Goal: Find specific page/section: Find specific page/section

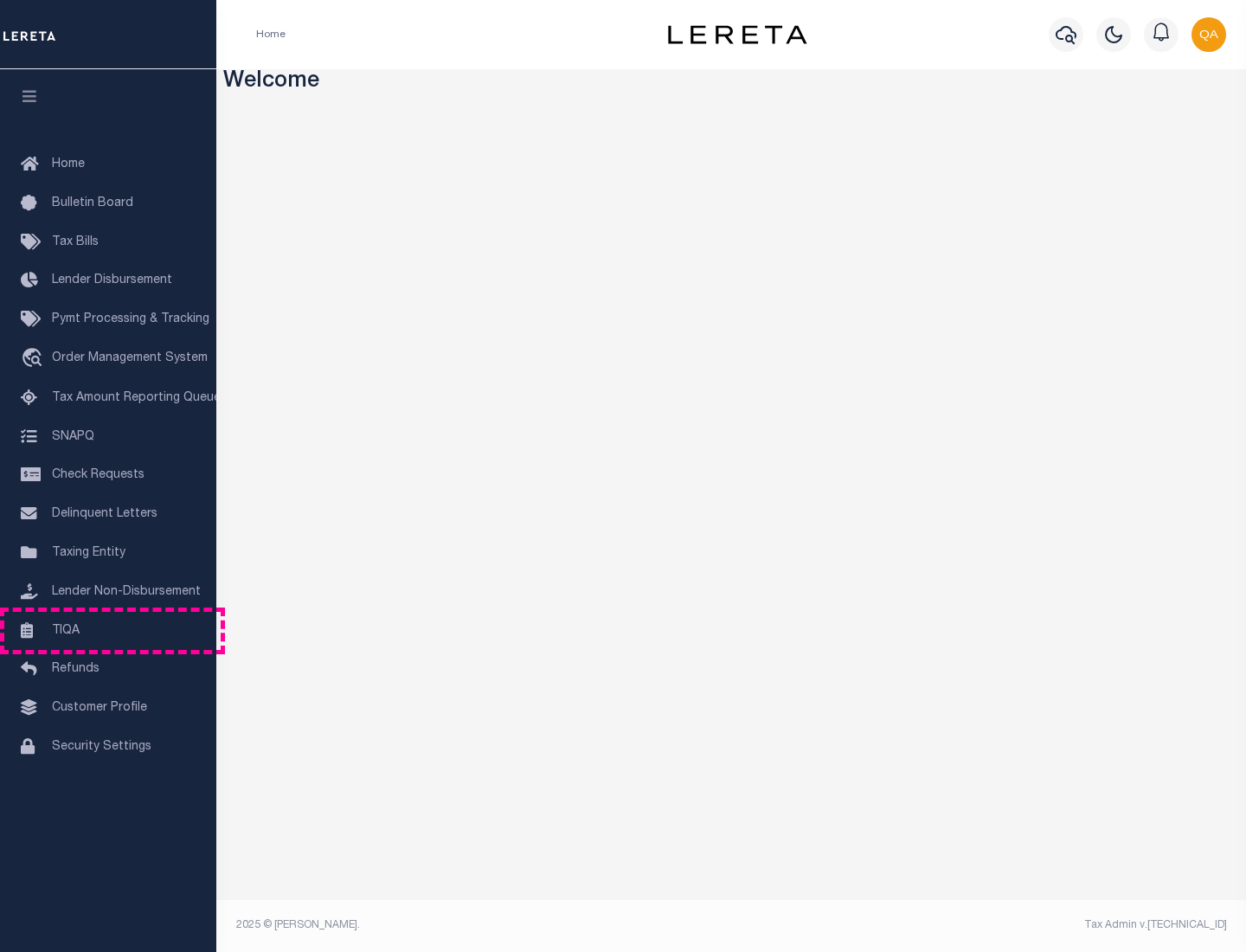
click at [108, 630] on link "TIQA" at bounding box center [108, 632] width 217 height 39
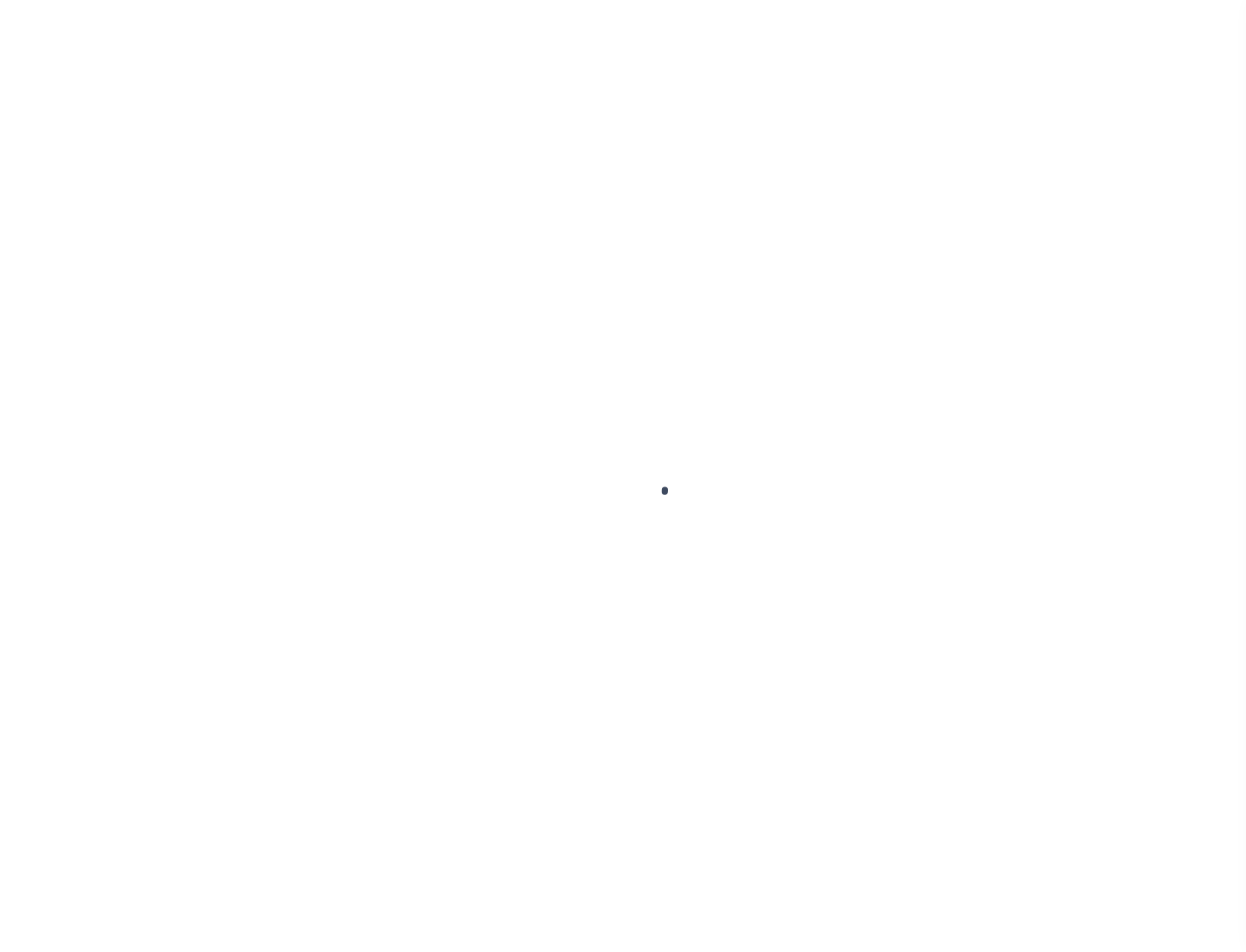
select select "200"
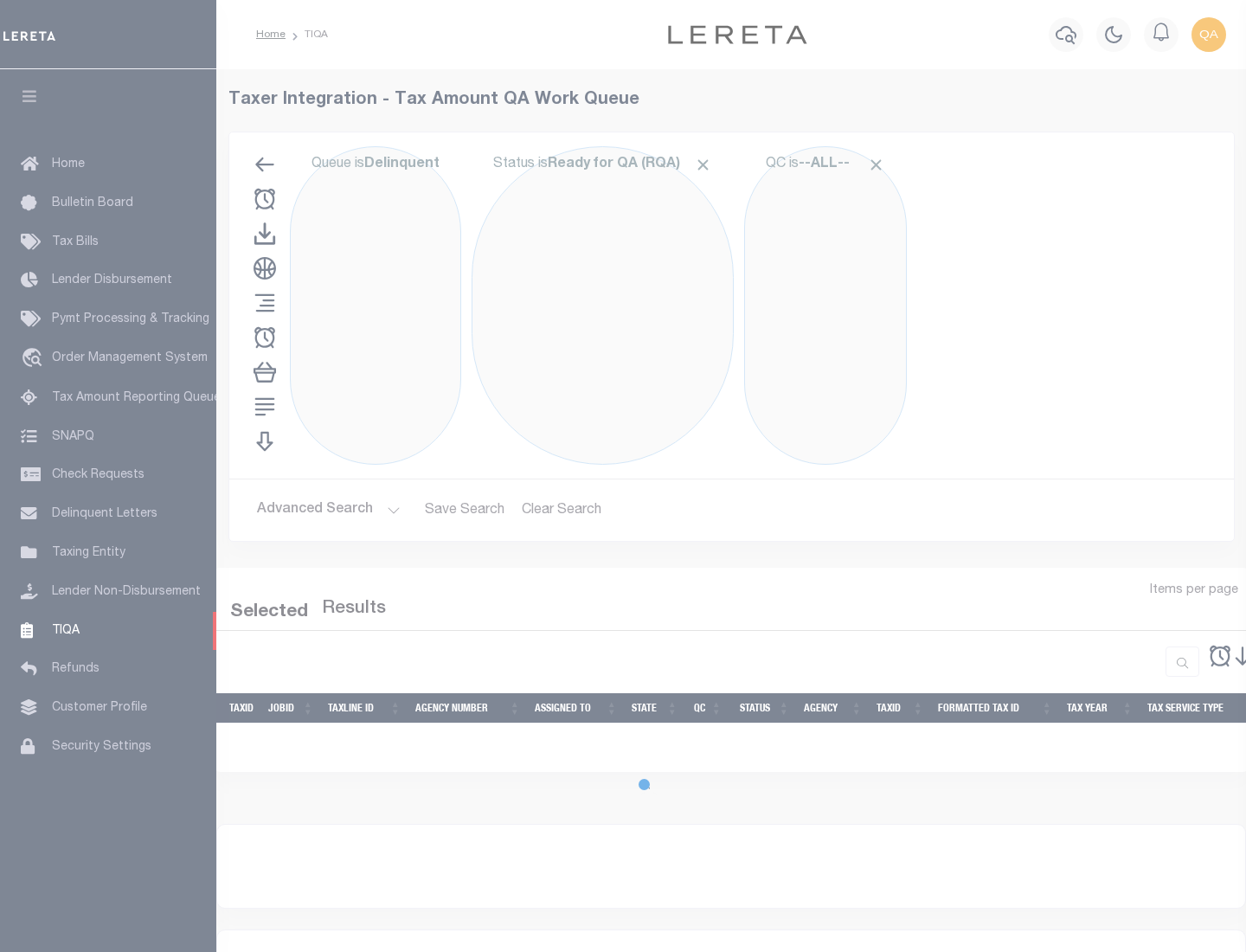
select select "200"
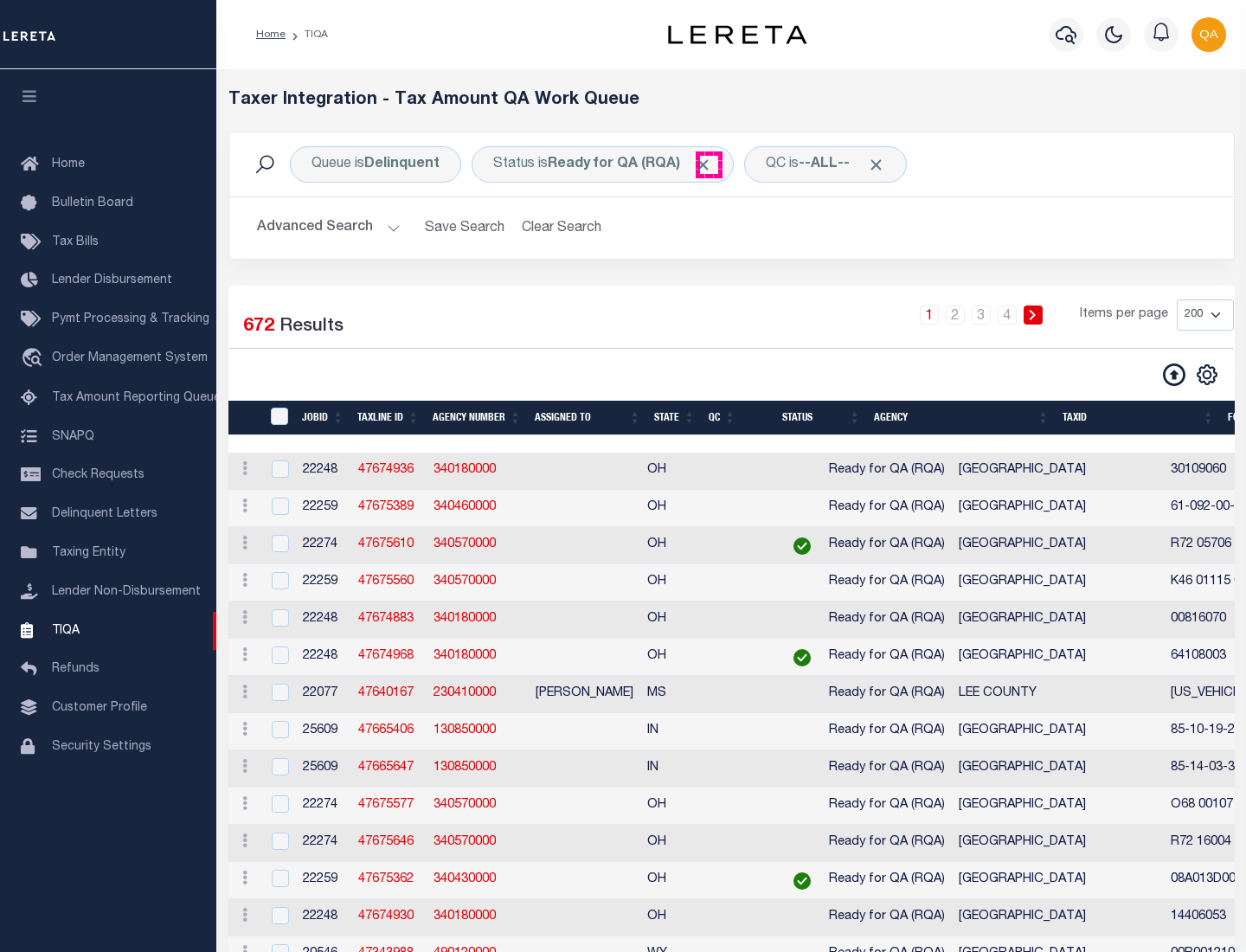
click at [709, 164] on span "Click to Remove" at bounding box center [702, 164] width 18 height 18
